Goal: Navigation & Orientation: Find specific page/section

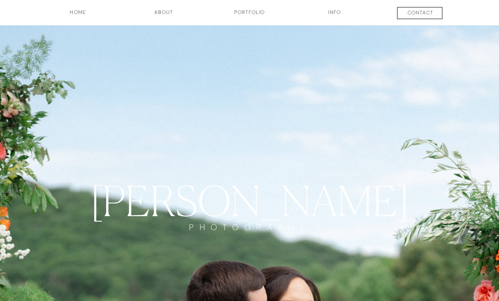
click at [249, 15] on h3 "Portfolio" at bounding box center [249, 16] width 62 height 14
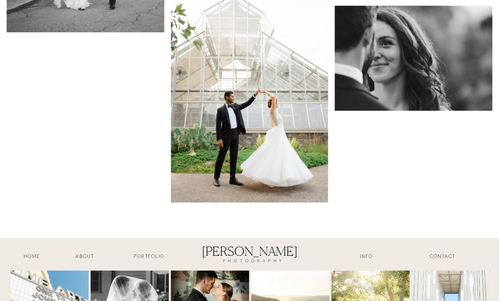
scroll to position [9068, 0]
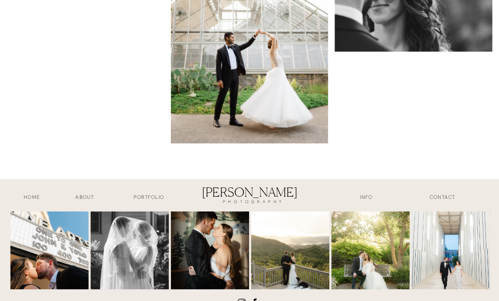
click at [240, 301] on icon at bounding box center [242, 303] width 4 height 4
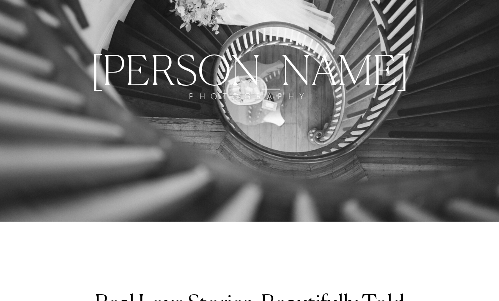
scroll to position [0, 0]
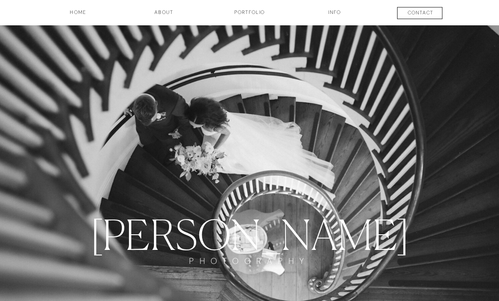
click at [336, 12] on h3 "INFO" at bounding box center [334, 16] width 41 height 14
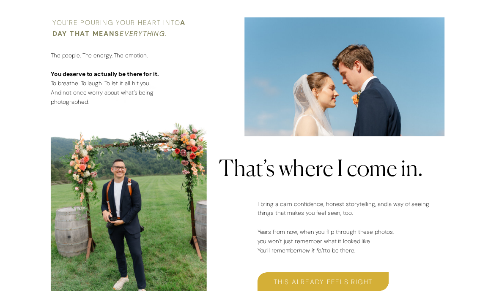
scroll to position [713, 0]
